Goal: Communication & Community: Answer question/provide support

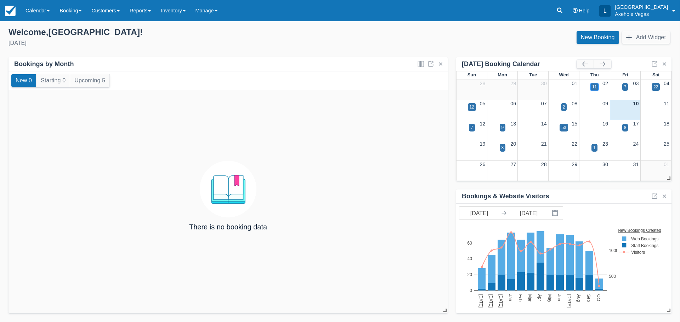
click at [594, 88] on div "11" at bounding box center [594, 87] width 5 height 6
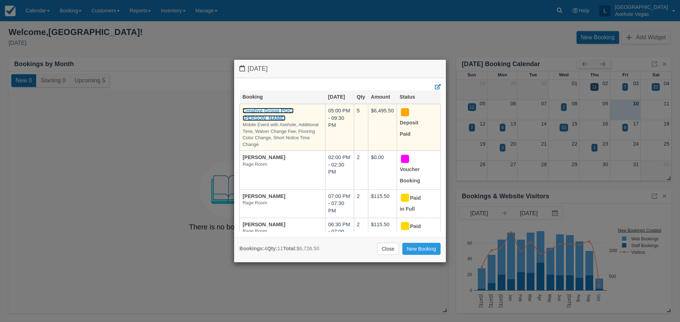
click at [274, 116] on link "Creative Group POC: [PERSON_NAME]" at bounding box center [267, 114] width 51 height 13
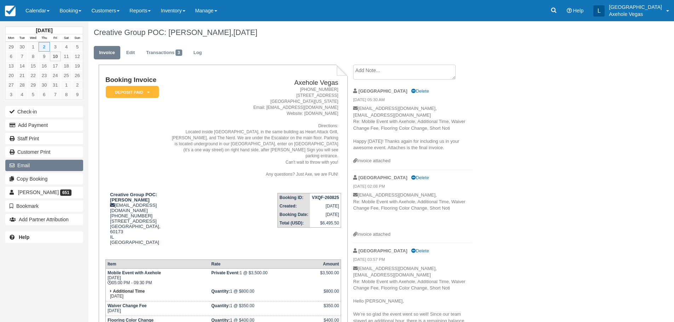
click at [47, 167] on button "Email" at bounding box center [44, 165] width 78 height 11
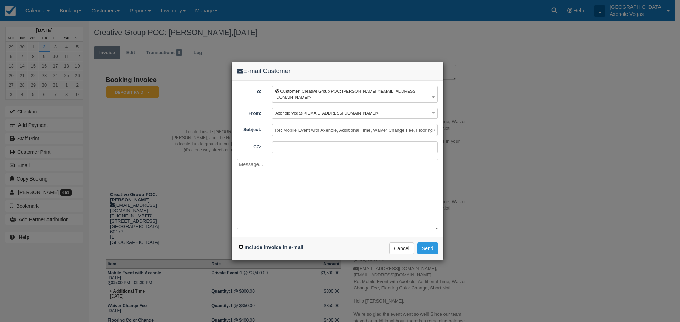
click at [241, 248] on input "Include invoice in e-mail" at bounding box center [241, 247] width 5 height 5
checkbox input "true"
click at [289, 148] on input "CC:" at bounding box center [355, 148] width 166 height 12
type input "axeholevegas@gmail.com"
click at [316, 174] on textarea at bounding box center [337, 194] width 201 height 71
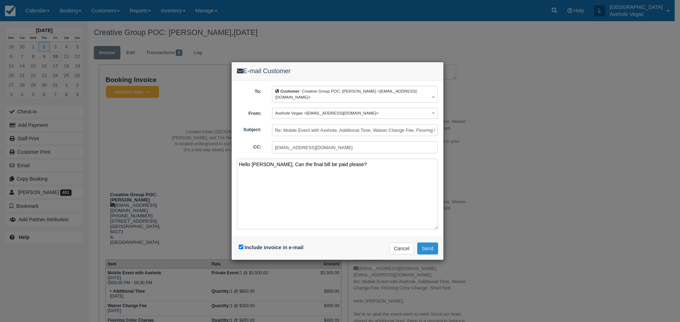
type textarea "Hello [PERSON_NAME], Can the final bill be paid please?"
click at [426, 251] on button "Send" at bounding box center [427, 249] width 21 height 12
